Goal: Task Accomplishment & Management: Manage account settings

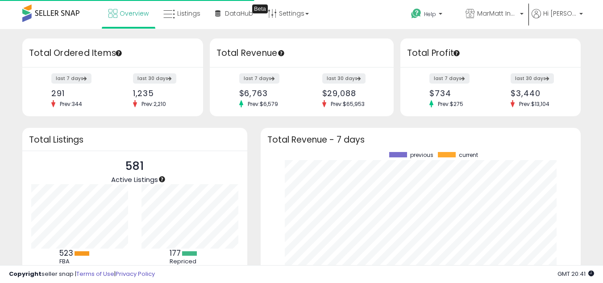
scroll to position [124, 303]
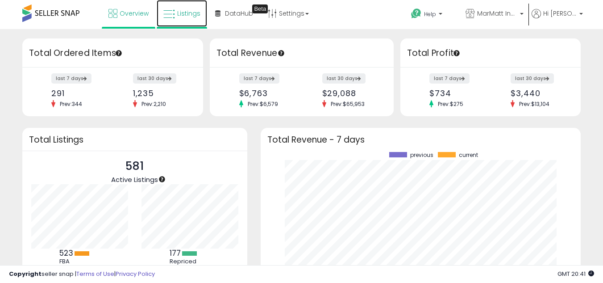
click at [193, 19] on link "Listings" at bounding box center [182, 13] width 50 height 27
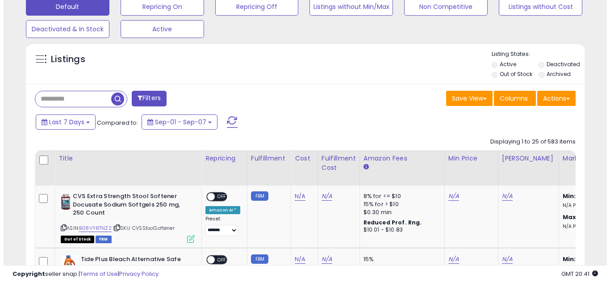
scroll to position [268, 0]
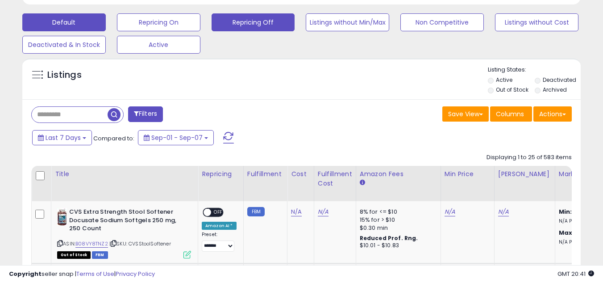
click at [248, 23] on button "Repricing Off" at bounding box center [253, 22] width 83 height 18
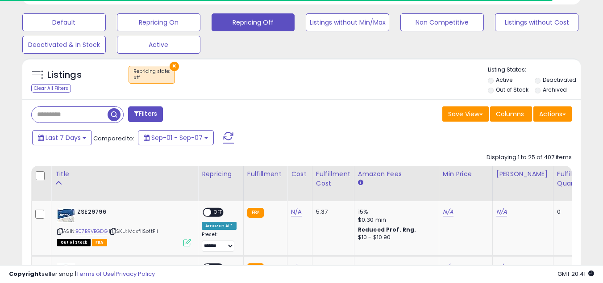
scroll to position [446182, 446042]
click at [494, 91] on li "Out of Stock" at bounding box center [511, 91] width 46 height 10
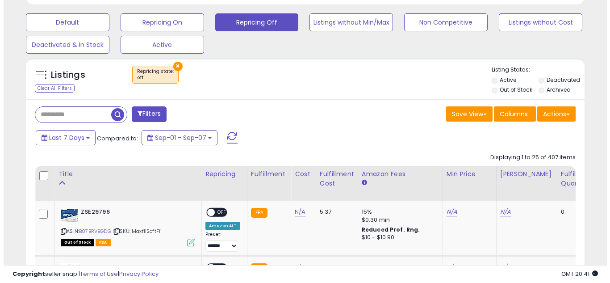
scroll to position [183, 323]
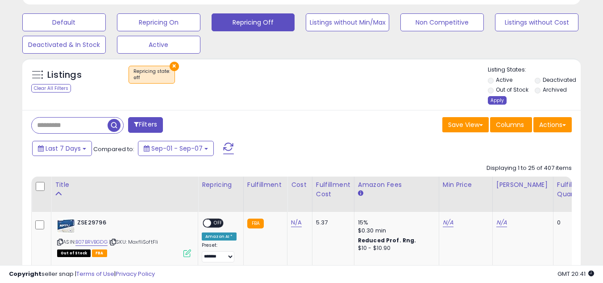
click at [491, 100] on div "Apply" at bounding box center [497, 100] width 19 height 8
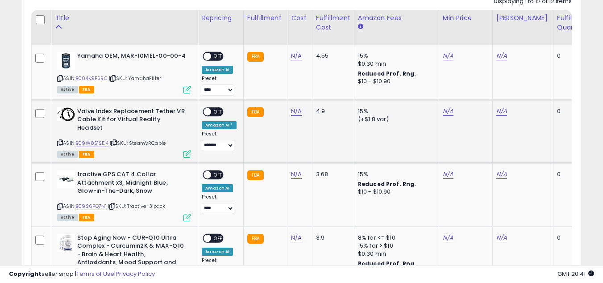
scroll to position [379, 0]
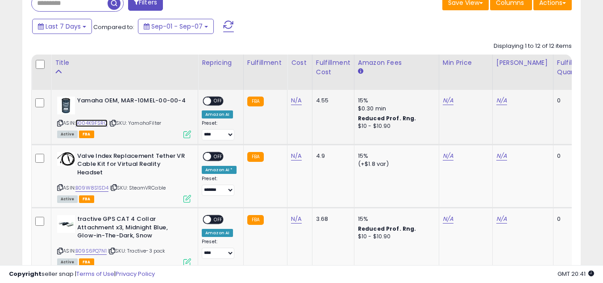
click at [97, 123] on link "B004K9FSRC" at bounding box center [91, 123] width 32 height 8
click at [296, 97] on link "N/A" at bounding box center [296, 100] width 11 height 9
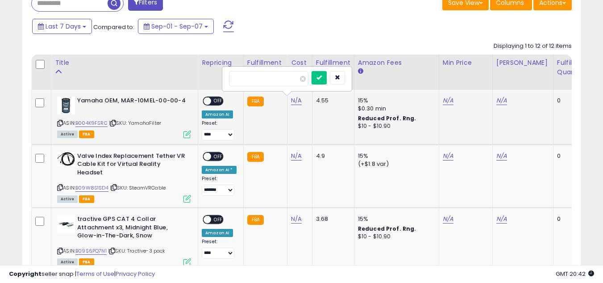
type input "*****"
click button "submit" at bounding box center [319, 77] width 15 height 13
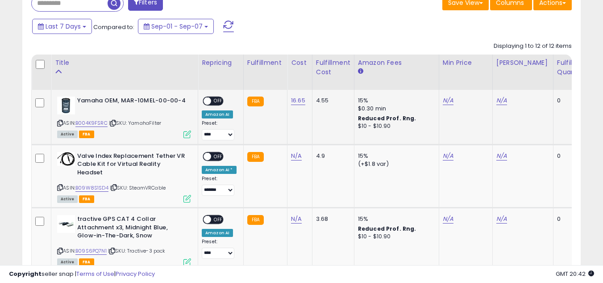
click at [451, 102] on div "N/A" at bounding box center [464, 100] width 43 height 8
click at [447, 102] on link "N/A" at bounding box center [448, 100] width 11 height 9
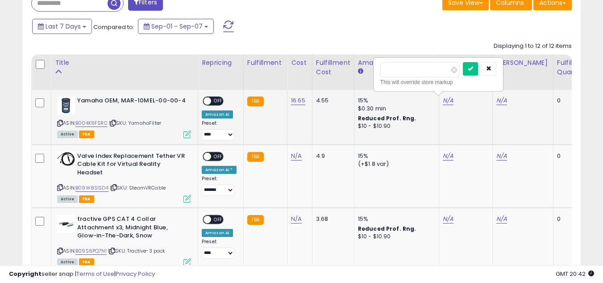
type input "*****"
click button "submit" at bounding box center [470, 68] width 15 height 13
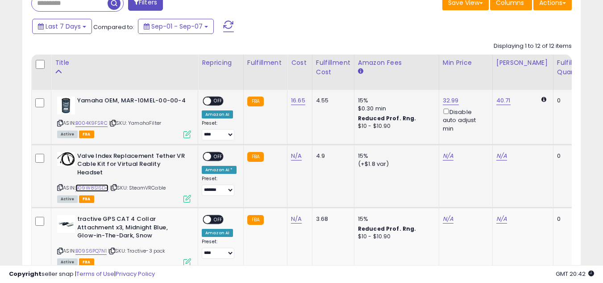
click at [97, 184] on link "B09W8S1SD4" at bounding box center [91, 188] width 33 height 8
click at [293, 157] on link "N/A" at bounding box center [296, 155] width 11 height 9
type input "***"
click button "submit" at bounding box center [319, 132] width 15 height 13
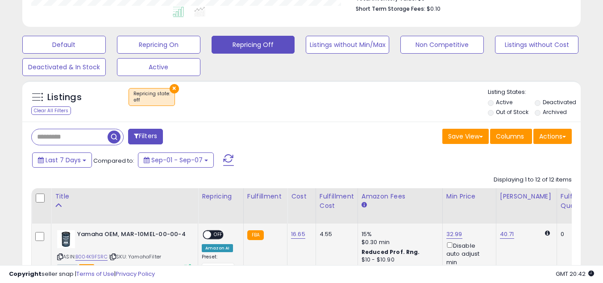
scroll to position [334, 0]
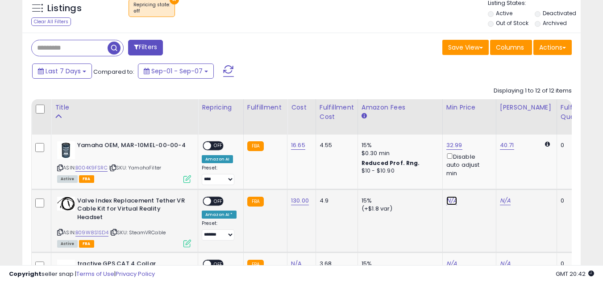
click at [452, 201] on link "N/A" at bounding box center [451, 200] width 11 height 9
type input "***"
click button "submit" at bounding box center [473, 168] width 15 height 13
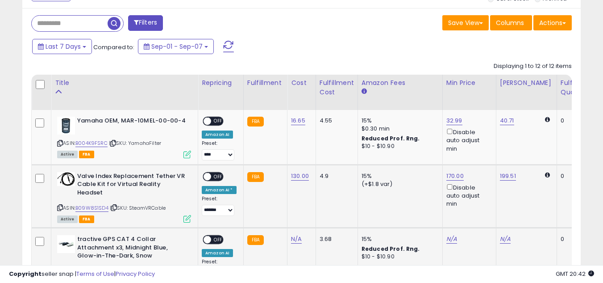
scroll to position [379, 0]
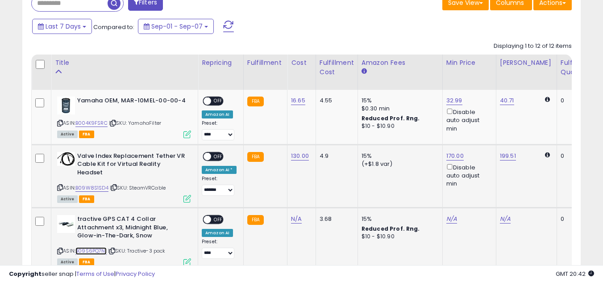
click at [100, 247] on link "B09S6PQ7N1" at bounding box center [90, 251] width 31 height 8
click at [297, 214] on link "N/A" at bounding box center [296, 218] width 11 height 9
type input "****"
click button "submit" at bounding box center [319, 188] width 15 height 13
click at [449, 214] on link "N/A" at bounding box center [451, 218] width 11 height 9
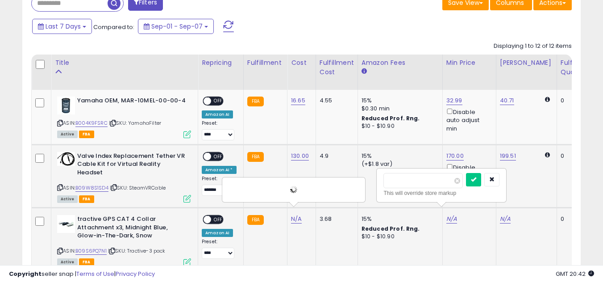
type input "*****"
click button "submit" at bounding box center [473, 179] width 15 height 13
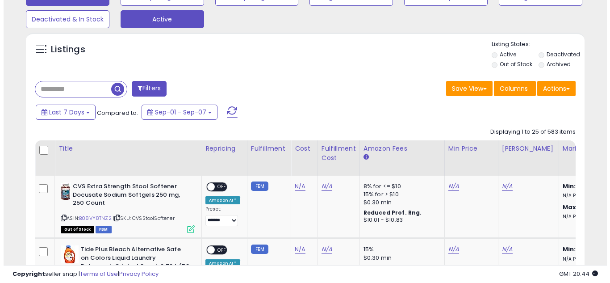
scroll to position [268, 0]
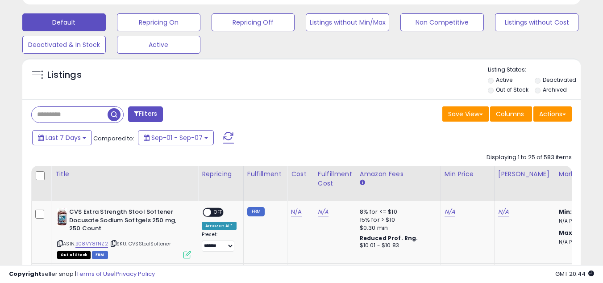
click at [249, 35] on div "Default Repricing On Repricing Off Listings without Min/Max Non Competitive Lis…" at bounding box center [301, 31] width 581 height 45
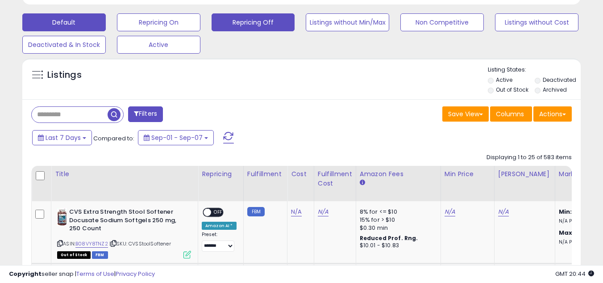
click at [254, 24] on button "Repricing Off" at bounding box center [253, 22] width 83 height 18
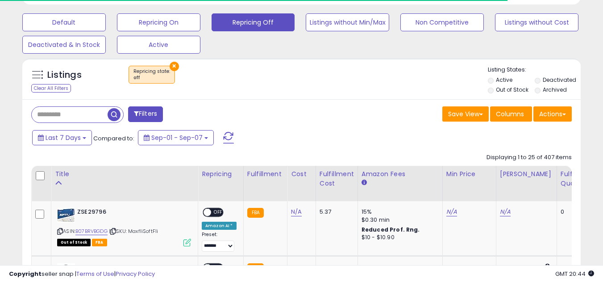
scroll to position [446182, 446042]
click at [497, 90] on label "Out of Stock" at bounding box center [512, 90] width 33 height 8
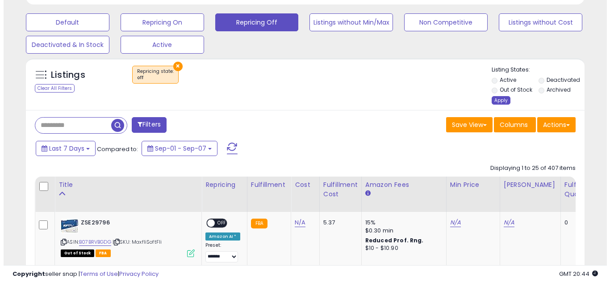
scroll to position [183, 323]
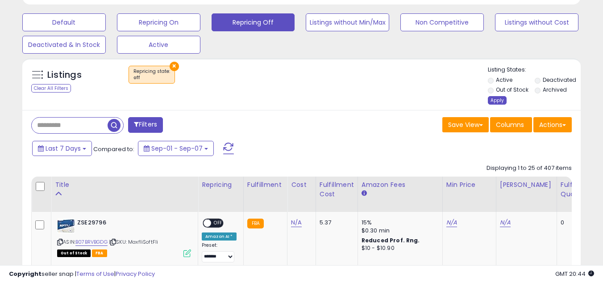
click at [496, 101] on div "Apply" at bounding box center [497, 100] width 19 height 8
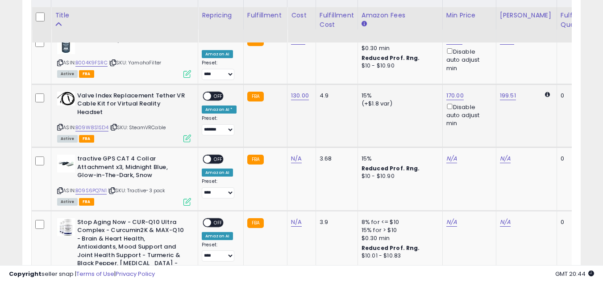
scroll to position [446, 0]
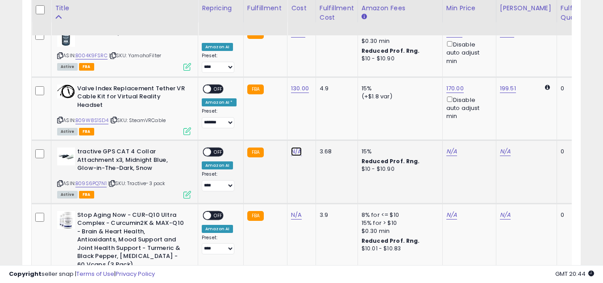
click at [296, 147] on link "N/A" at bounding box center [296, 151] width 11 height 9
type input "****"
click button "submit" at bounding box center [319, 120] width 15 height 13
click at [290, 140] on td "4.70" at bounding box center [301, 171] width 29 height 63
click at [292, 147] on link "4.70" at bounding box center [297, 151] width 12 height 9
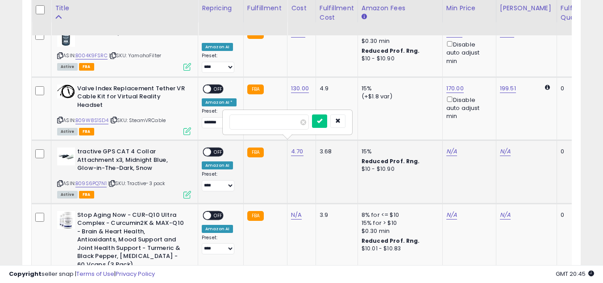
type input "****"
click button "submit" at bounding box center [319, 120] width 15 height 13
click at [449, 147] on link "N/A" at bounding box center [451, 151] width 11 height 9
type input "*****"
click button "submit" at bounding box center [473, 111] width 15 height 13
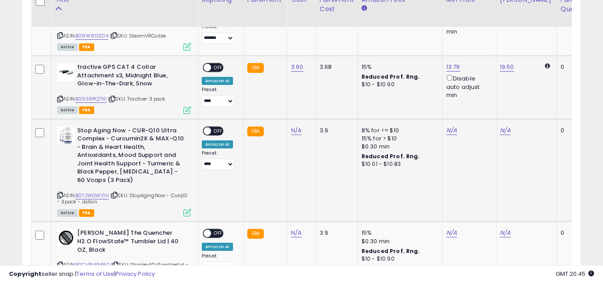
scroll to position [536, 0]
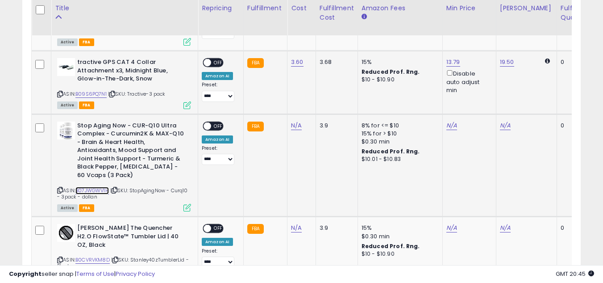
click at [104, 187] on link "B07JWGWV1H" at bounding box center [91, 191] width 33 height 8
click at [295, 121] on link "N/A" at bounding box center [296, 125] width 11 height 9
type input "*****"
click button "submit" at bounding box center [319, 94] width 15 height 13
click at [448, 121] on link "N/A" at bounding box center [451, 125] width 11 height 9
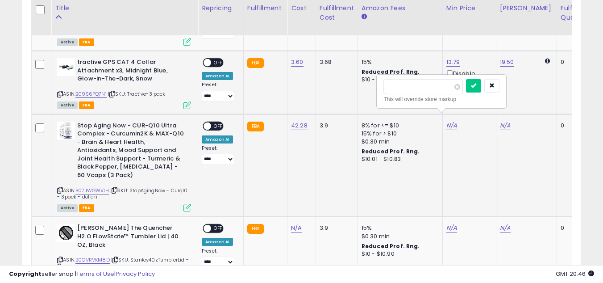
type input "**"
click button "submit" at bounding box center [473, 85] width 15 height 13
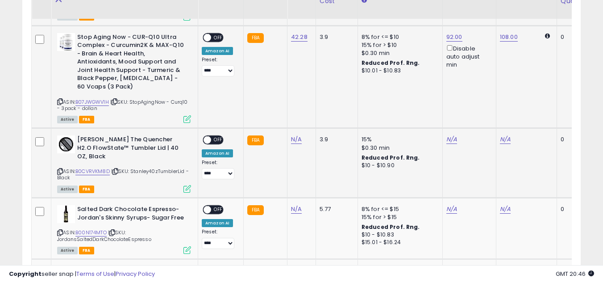
scroll to position [625, 0]
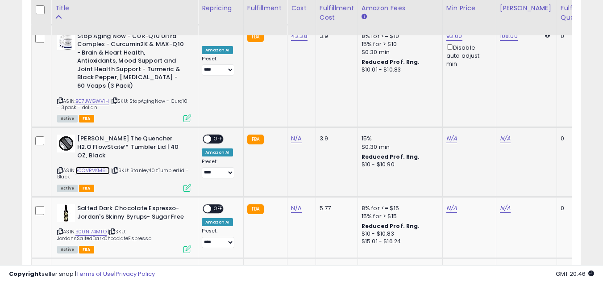
click at [84, 166] on link "B0CVRVKM8D" at bounding box center [92, 170] width 34 height 8
click at [292, 134] on link "N/A" at bounding box center [296, 138] width 11 height 9
type input "*****"
click button "submit" at bounding box center [319, 107] width 15 height 13
click at [452, 134] on link "N/A" at bounding box center [451, 138] width 11 height 9
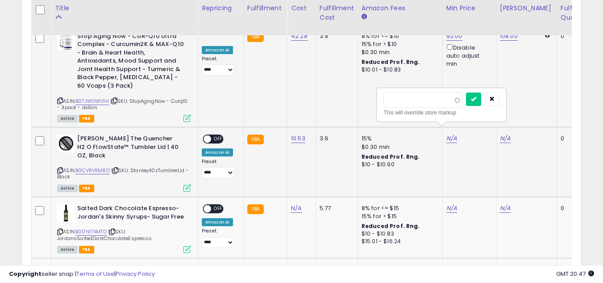
type input "*****"
click button "submit" at bounding box center [473, 98] width 15 height 13
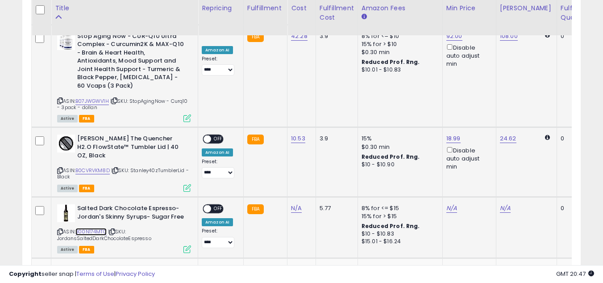
click at [96, 228] on link "B00N174MTO" at bounding box center [90, 232] width 31 height 8
drag, startPoint x: 295, startPoint y: 199, endPoint x: 283, endPoint y: 196, distance: 12.3
click at [295, 204] on link "N/A" at bounding box center [296, 208] width 11 height 9
type input "****"
click button "submit" at bounding box center [319, 177] width 15 height 13
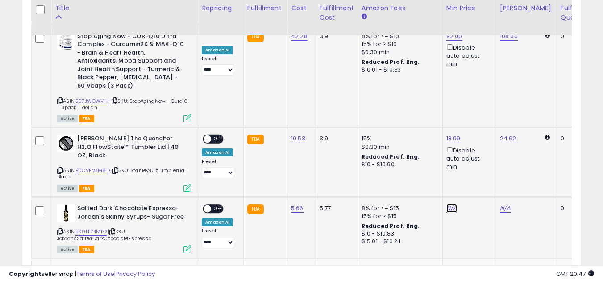
click at [451, 204] on link "N/A" at bounding box center [451, 208] width 11 height 9
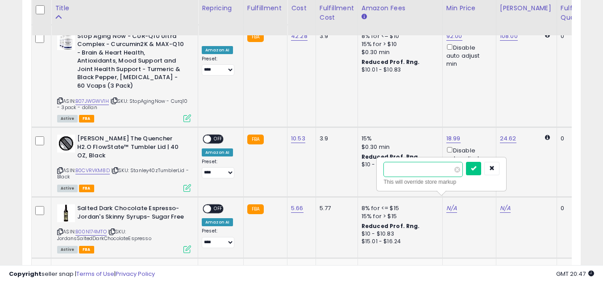
type input "*****"
click button "submit" at bounding box center [473, 168] width 15 height 13
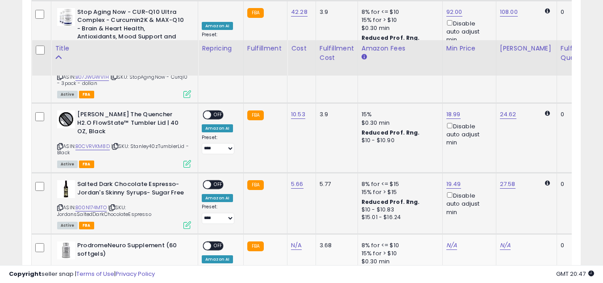
scroll to position [714, 0]
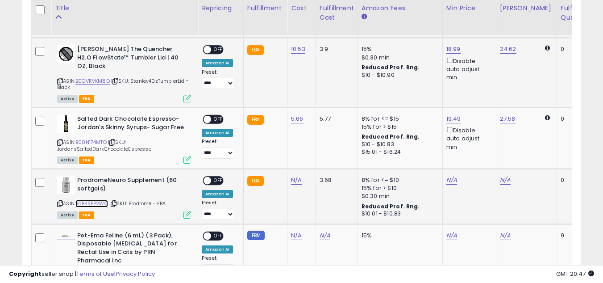
click at [92, 200] on link "B0B4SFPVWQ" at bounding box center [91, 204] width 33 height 8
click at [297, 175] on link "N/A" at bounding box center [296, 179] width 11 height 9
type input "******"
click button "submit" at bounding box center [319, 149] width 15 height 13
click at [448, 175] on link "N/A" at bounding box center [452, 179] width 11 height 9
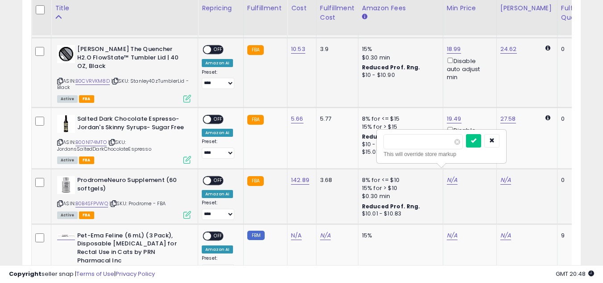
type input "***"
click button "submit" at bounding box center [473, 140] width 15 height 13
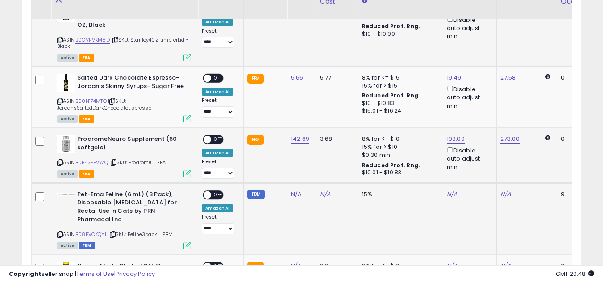
scroll to position [759, 0]
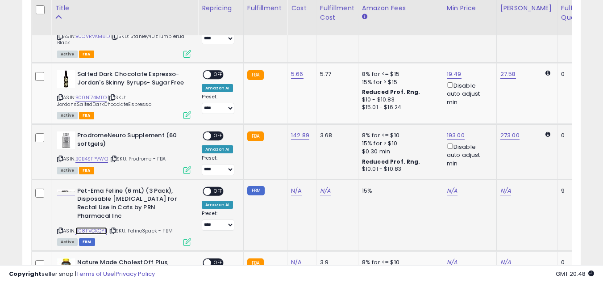
click at [101, 227] on link "B08FVCKQYL" at bounding box center [91, 231] width 32 height 8
click at [291, 186] on link "N/A" at bounding box center [296, 190] width 11 height 9
type input "*****"
click button "submit" at bounding box center [319, 159] width 15 height 13
click at [447, 186] on link "N/A" at bounding box center [452, 190] width 11 height 9
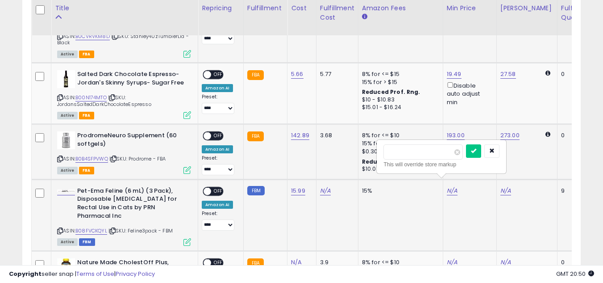
type input "**"
click button "submit" at bounding box center [473, 150] width 15 height 13
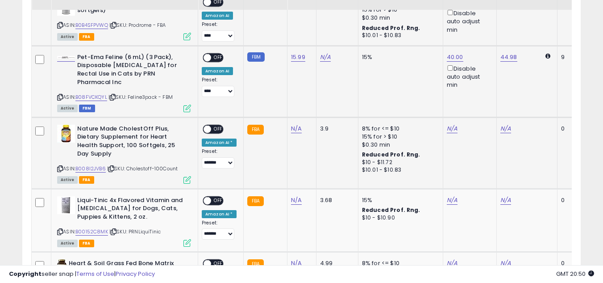
scroll to position [893, 0]
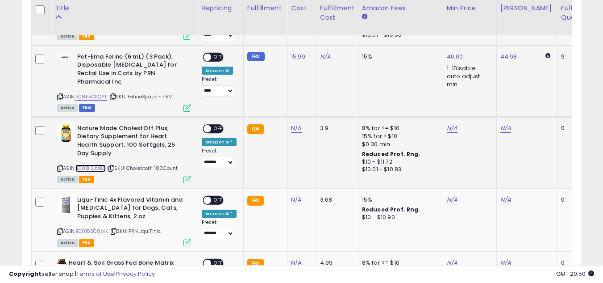
click at [93, 164] on link "B008I2JVB6" at bounding box center [90, 168] width 30 height 8
click at [293, 124] on link "N/A" at bounding box center [296, 128] width 11 height 9
type input "*****"
click button "submit" at bounding box center [319, 89] width 15 height 13
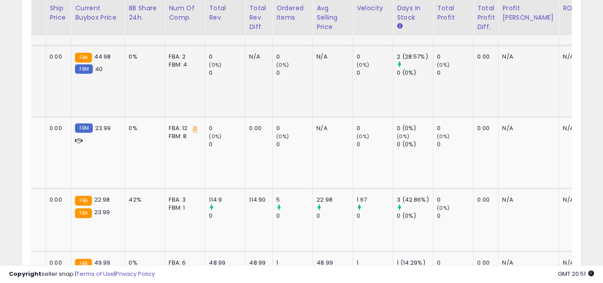
scroll to position [0, 0]
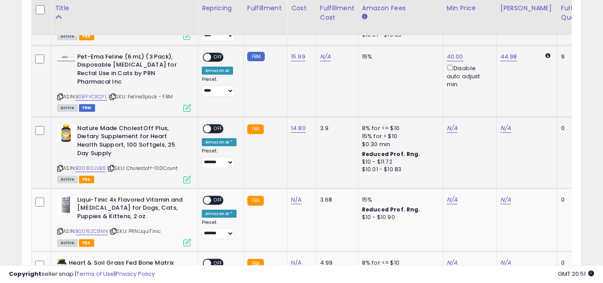
click at [450, 117] on td "N/A" at bounding box center [470, 152] width 54 height 71
click at [449, 124] on link "N/A" at bounding box center [452, 128] width 11 height 9
type input "*****"
click button "submit" at bounding box center [473, 80] width 15 height 13
click at [96, 227] on link "B00152C8MK" at bounding box center [91, 231] width 33 height 8
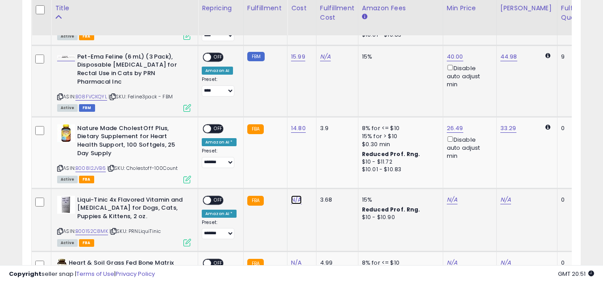
click at [295, 195] on link "N/A" at bounding box center [296, 199] width 11 height 9
type input "*****"
click button "submit" at bounding box center [319, 160] width 15 height 13
click at [449, 195] on link "N/A" at bounding box center [452, 199] width 11 height 9
type input "*****"
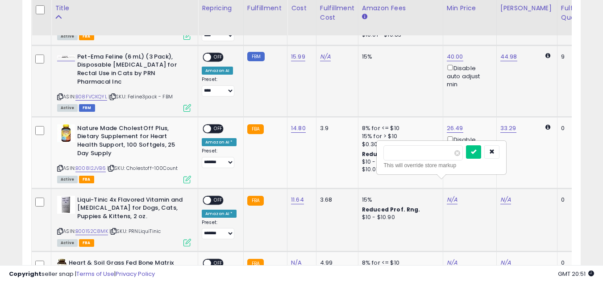
click button "submit" at bounding box center [473, 151] width 15 height 13
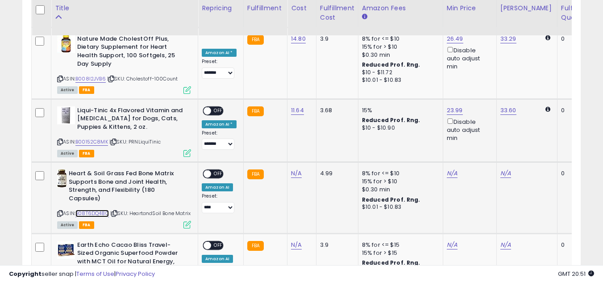
click at [99, 209] on link "B08T6DQ48C" at bounding box center [91, 213] width 33 height 8
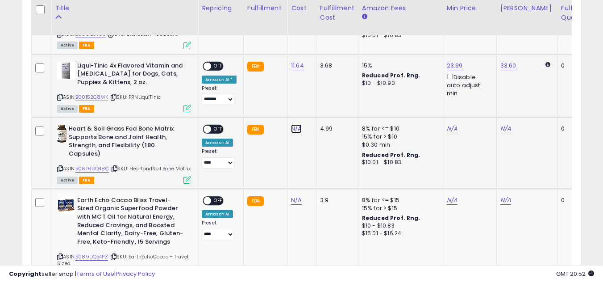
click at [295, 124] on link "N/A" at bounding box center [296, 128] width 11 height 9
type input "*****"
click button "submit" at bounding box center [319, 89] width 15 height 13
click at [448, 124] on link "N/A" at bounding box center [452, 128] width 11 height 9
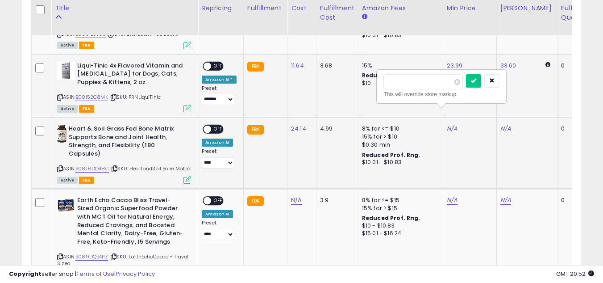
type input "*****"
click button "submit" at bounding box center [473, 80] width 15 height 13
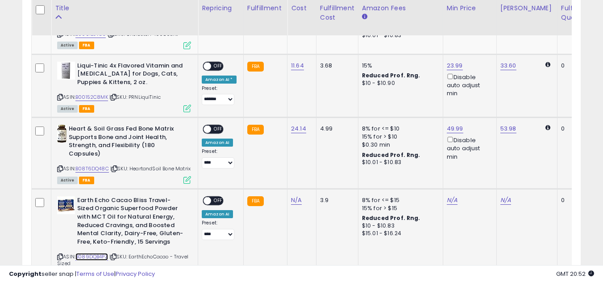
click at [98, 253] on link "B089DQB4PZ" at bounding box center [91, 257] width 33 height 8
click at [292, 196] on link "N/A" at bounding box center [296, 200] width 11 height 9
type input "*****"
click button "submit" at bounding box center [319, 167] width 15 height 13
click at [447, 196] on link "N/A" at bounding box center [452, 200] width 11 height 9
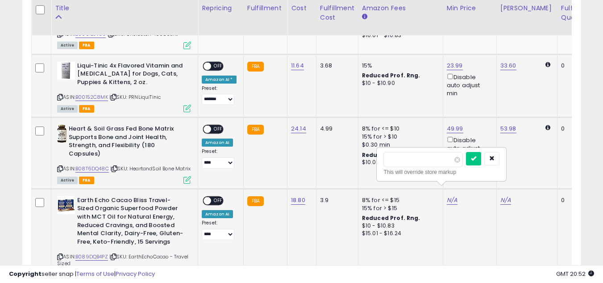
type input "*****"
click button "submit" at bounding box center [473, 158] width 15 height 13
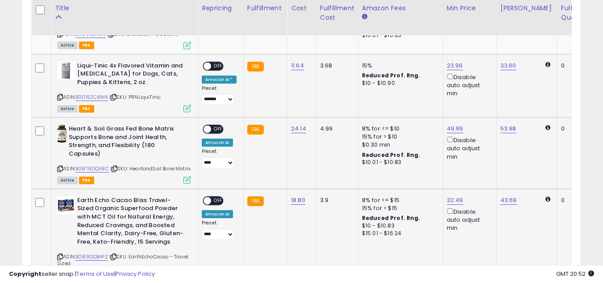
click at [217, 197] on span "OFF" at bounding box center [218, 201] width 14 height 8
click at [207, 125] on span at bounding box center [208, 129] width 8 height 8
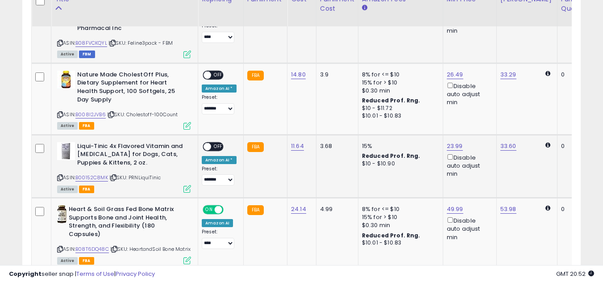
scroll to position [937, 0]
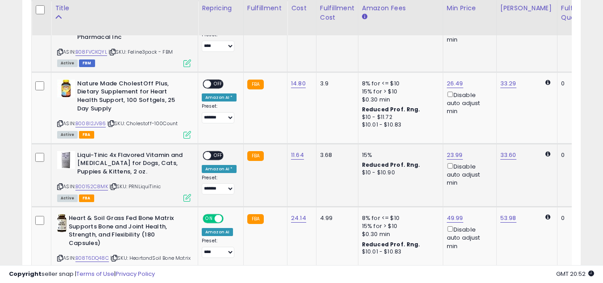
click at [210, 143] on td "ON OFF Amazon AI * Preset: **** ******* Success Error" at bounding box center [221, 174] width 46 height 63
click at [212, 80] on span "OFF" at bounding box center [218, 84] width 14 height 8
click at [212, 151] on span "OFF" at bounding box center [218, 155] width 14 height 8
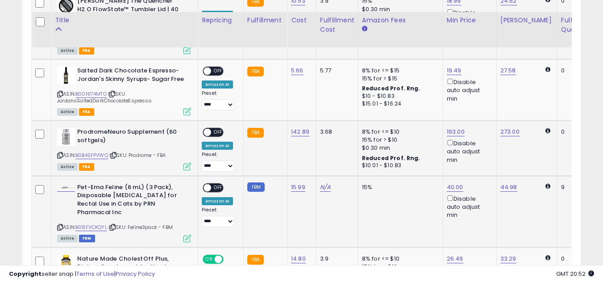
scroll to position [759, 0]
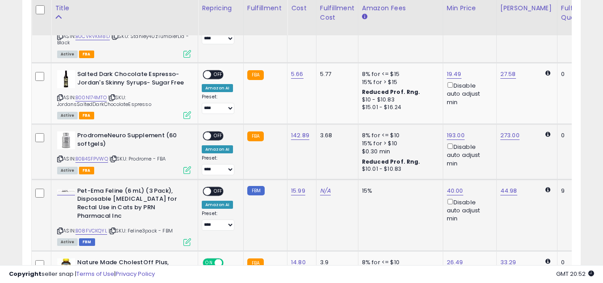
click at [213, 187] on span "OFF" at bounding box center [218, 191] width 14 height 8
click at [208, 132] on span at bounding box center [208, 136] width 8 height 8
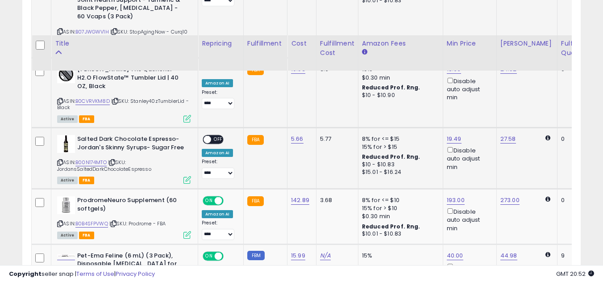
scroll to position [670, 0]
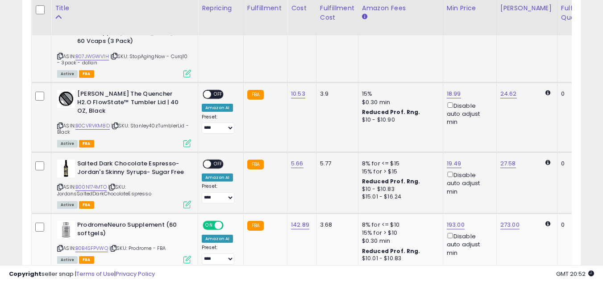
click at [212, 160] on span "OFF" at bounding box center [218, 164] width 14 height 8
click at [214, 91] on span "OFF" at bounding box center [218, 95] width 14 height 8
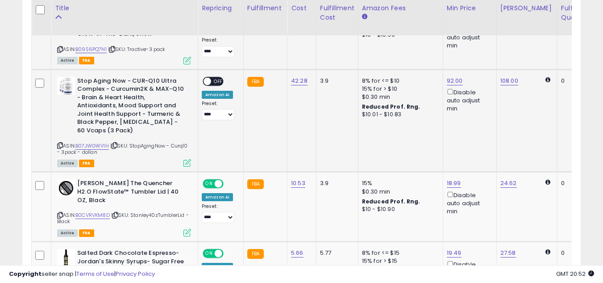
click at [210, 77] on span at bounding box center [208, 81] width 8 height 8
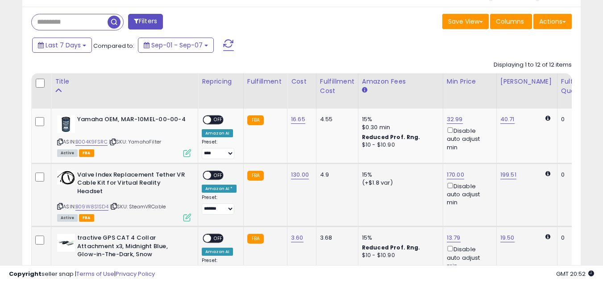
scroll to position [357, 0]
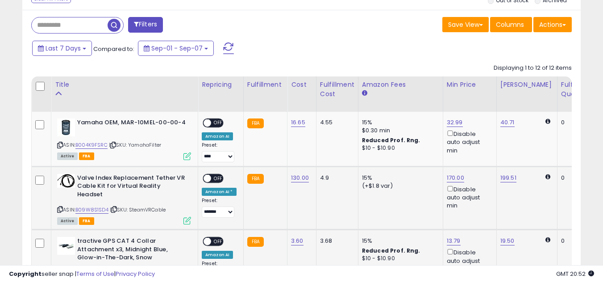
drag, startPoint x: 213, startPoint y: 231, endPoint x: 217, endPoint y: 209, distance: 22.8
click at [212, 237] on div "ON OFF" at bounding box center [203, 241] width 21 height 8
click at [212, 178] on span "OFF" at bounding box center [218, 178] width 14 height 8
click at [211, 124] on span "OFF" at bounding box center [218, 123] width 14 height 8
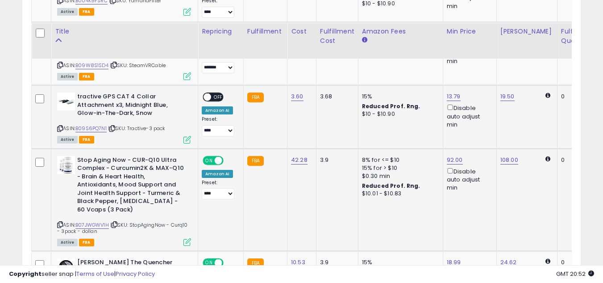
scroll to position [491, 0]
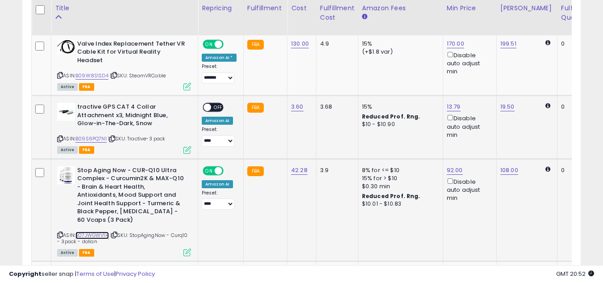
click at [100, 231] on link "B07JWGWV1H" at bounding box center [91, 235] width 33 height 8
